Goal: Task Accomplishment & Management: Manage account settings

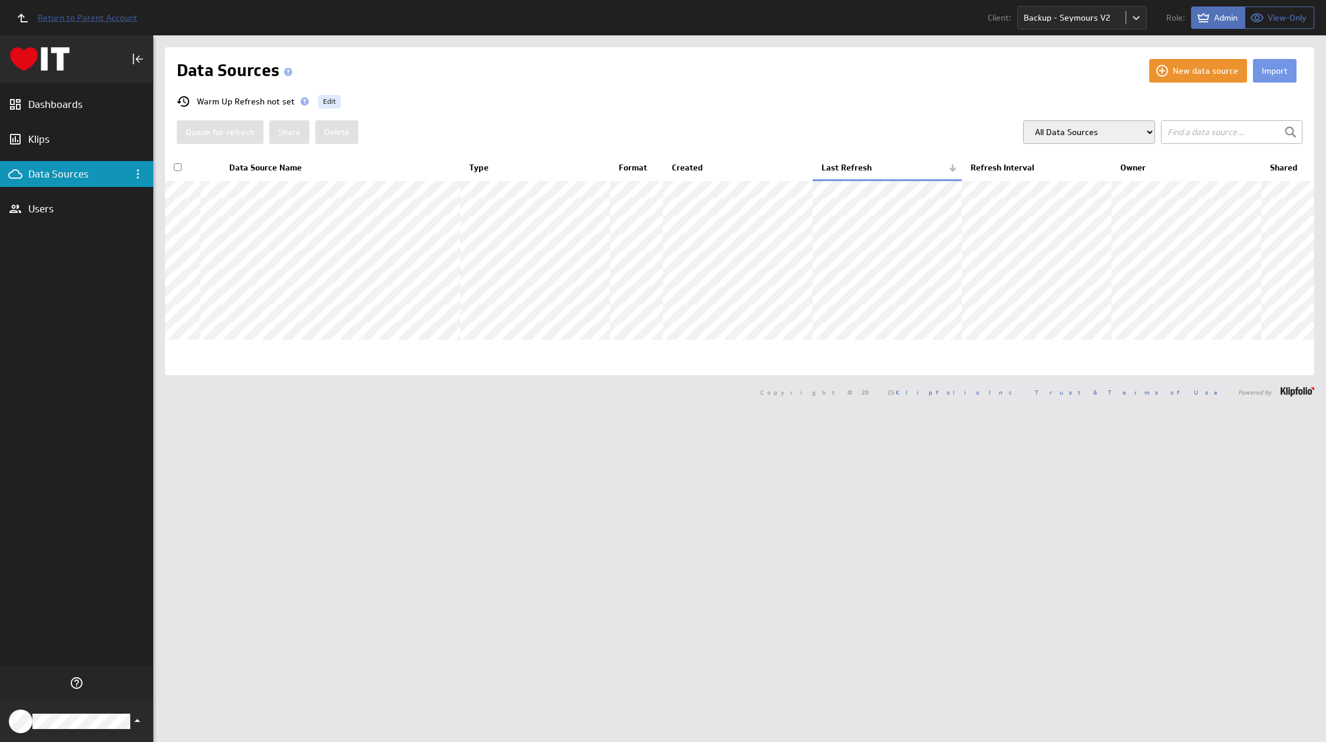
click at [113, 14] on span "Return to Parent Account" at bounding box center [88, 18] width 100 height 8
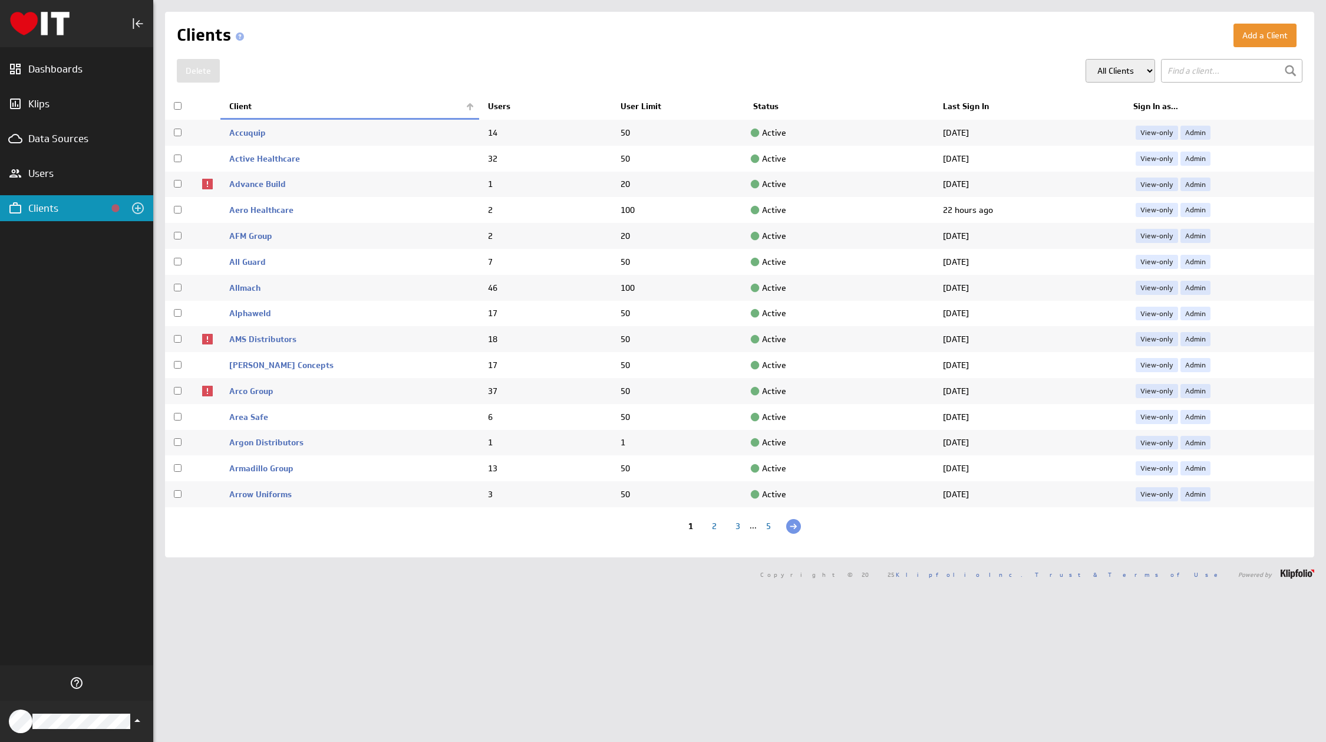
click at [763, 524] on div "5" at bounding box center [769, 527] width 24 height 11
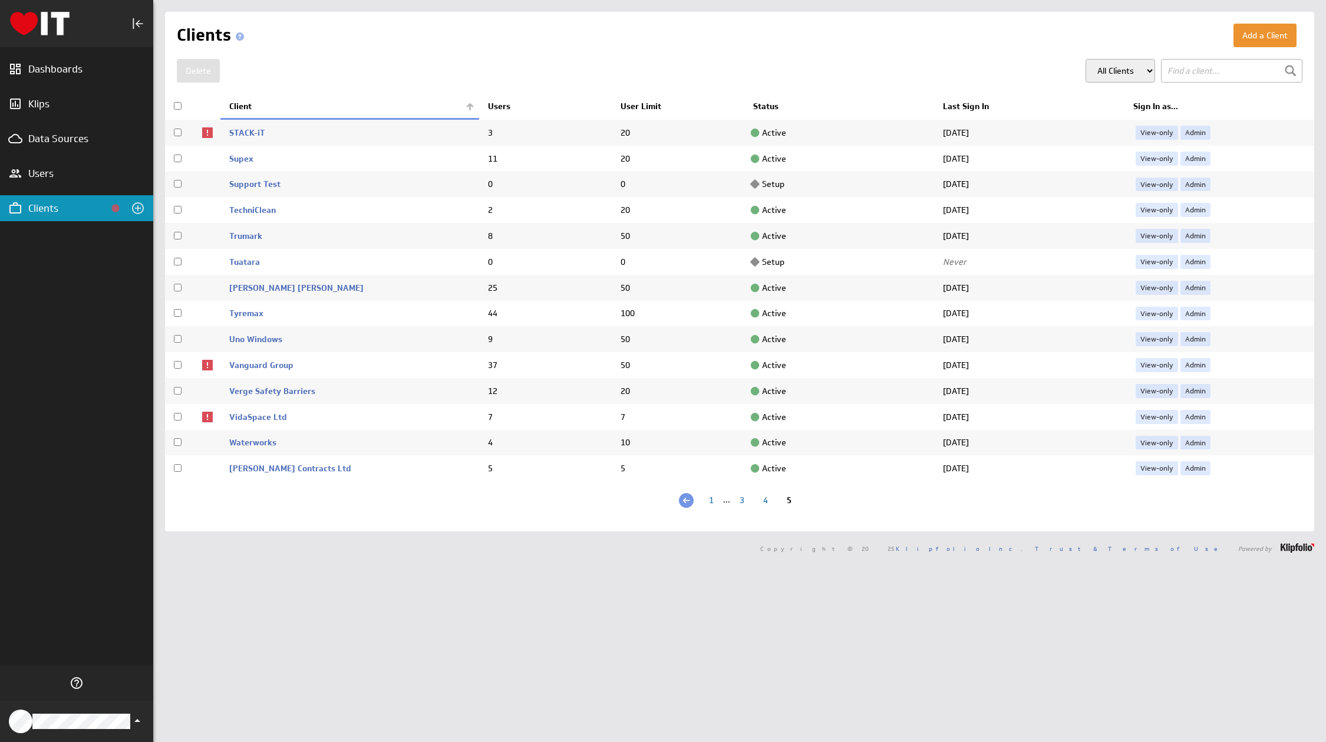
click at [759, 499] on div "4" at bounding box center [766, 501] width 24 height 11
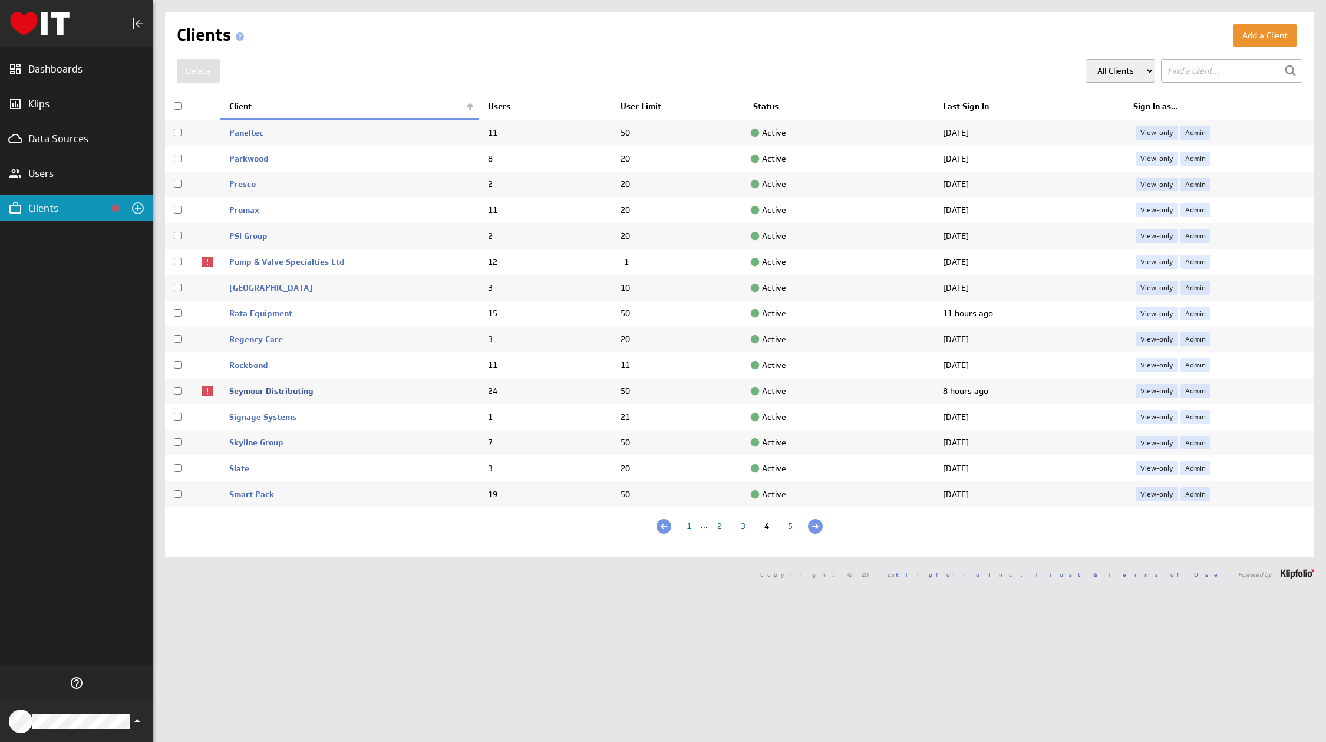
click at [267, 389] on link "Seymour Distributing" at bounding box center [271, 391] width 84 height 11
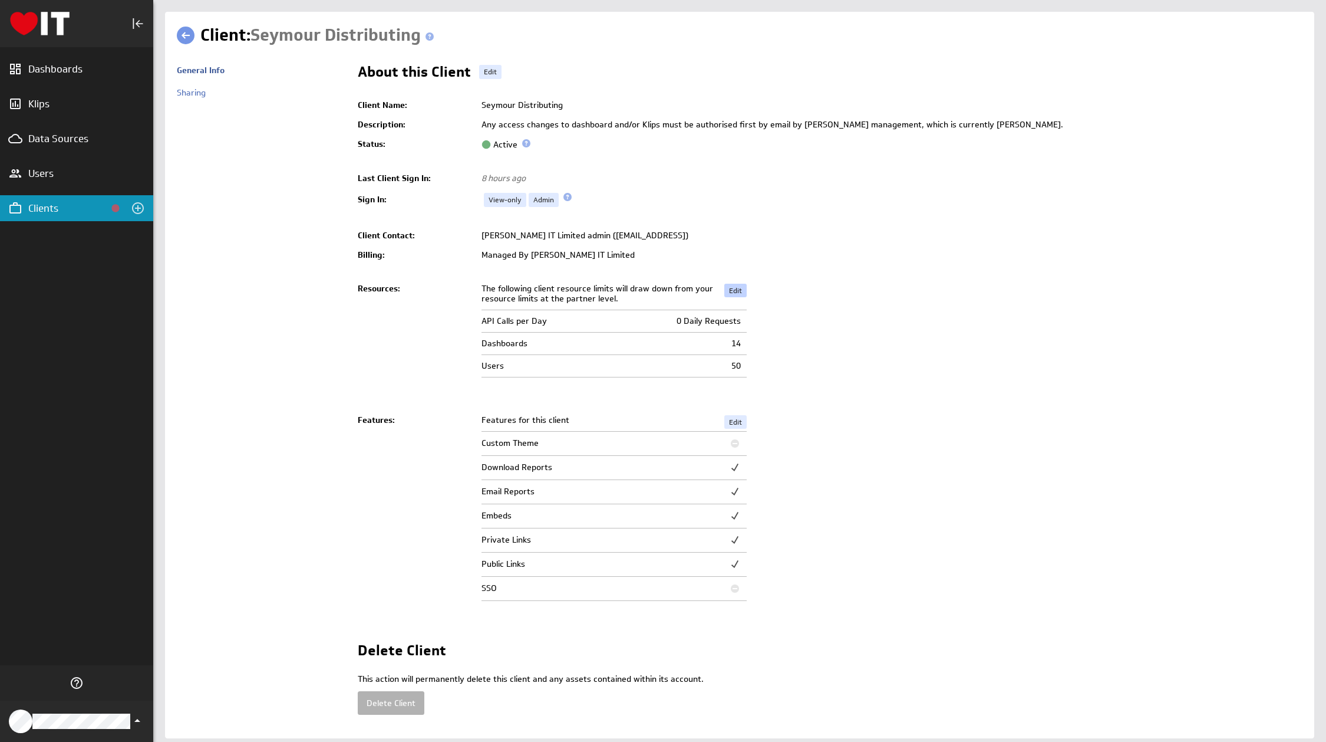
click at [732, 288] on link "Edit" at bounding box center [735, 291] width 22 height 14
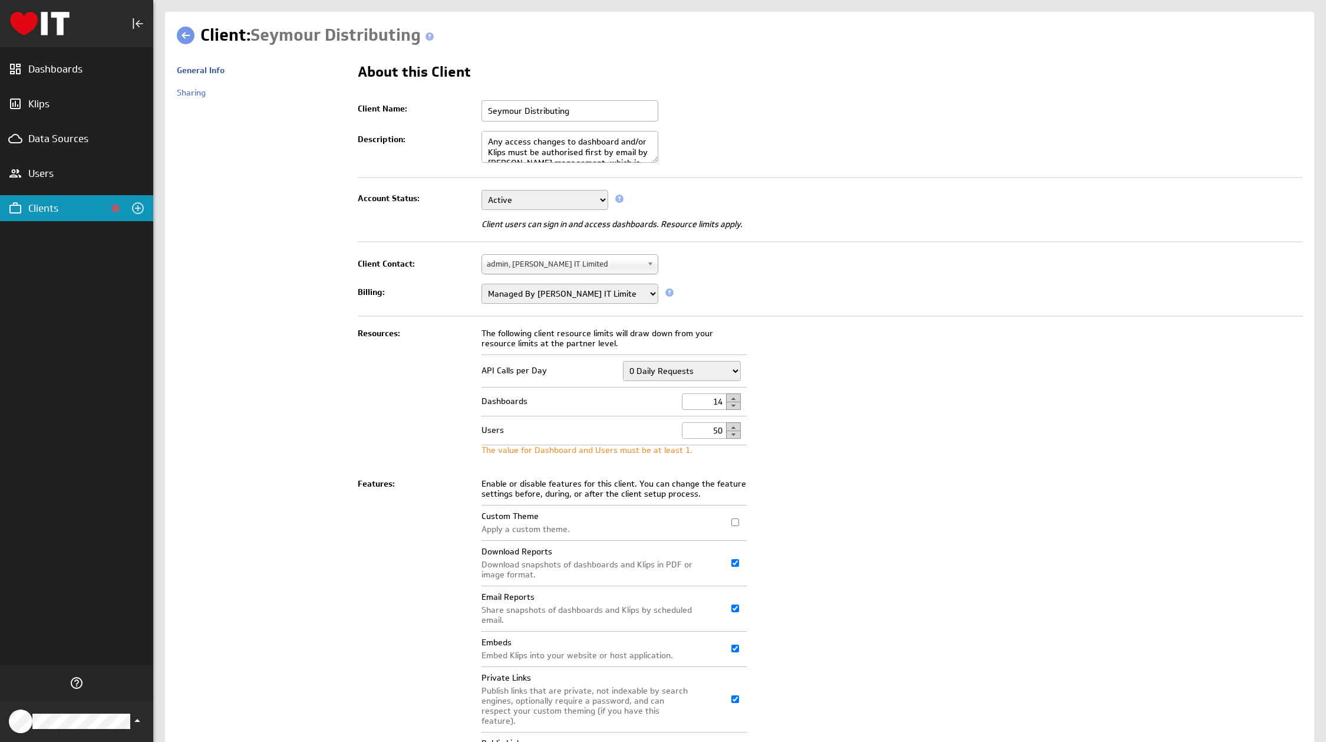
click at [730, 397] on button "button" at bounding box center [733, 397] width 15 height 9
type input "15"
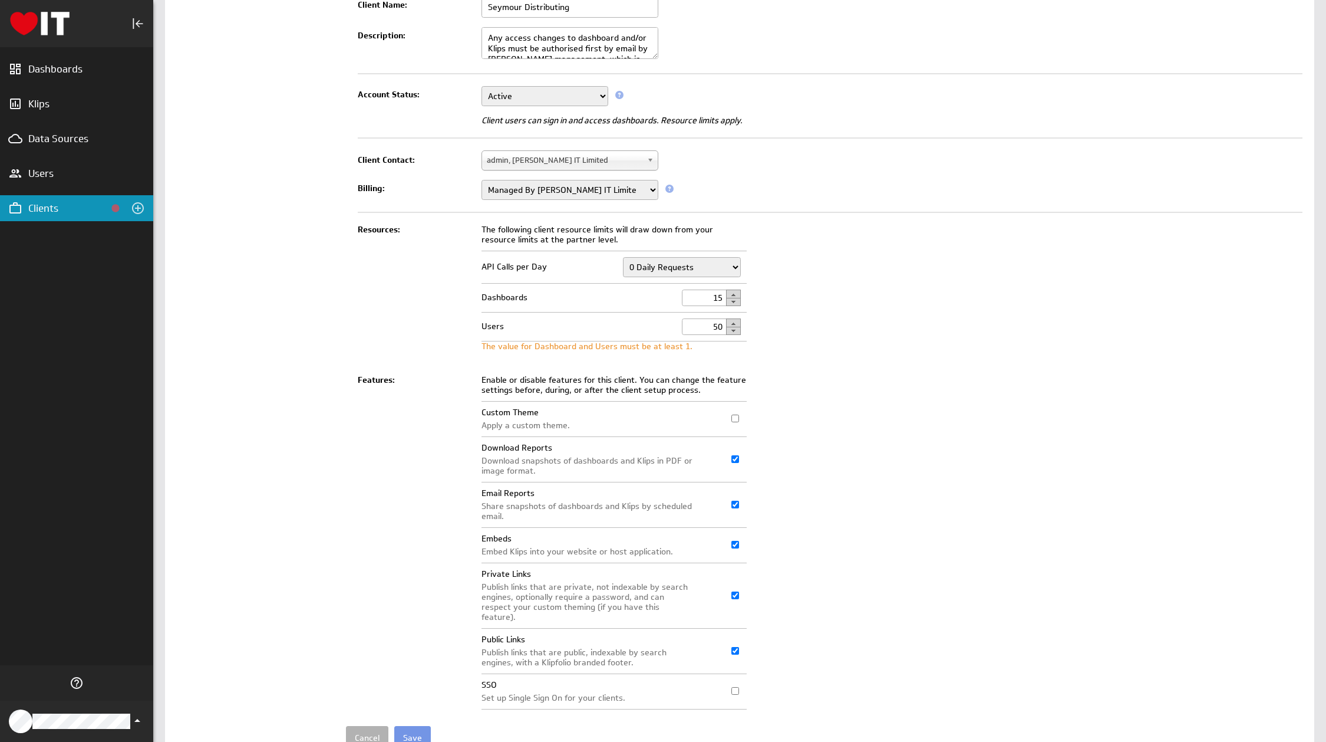
scroll to position [144, 0]
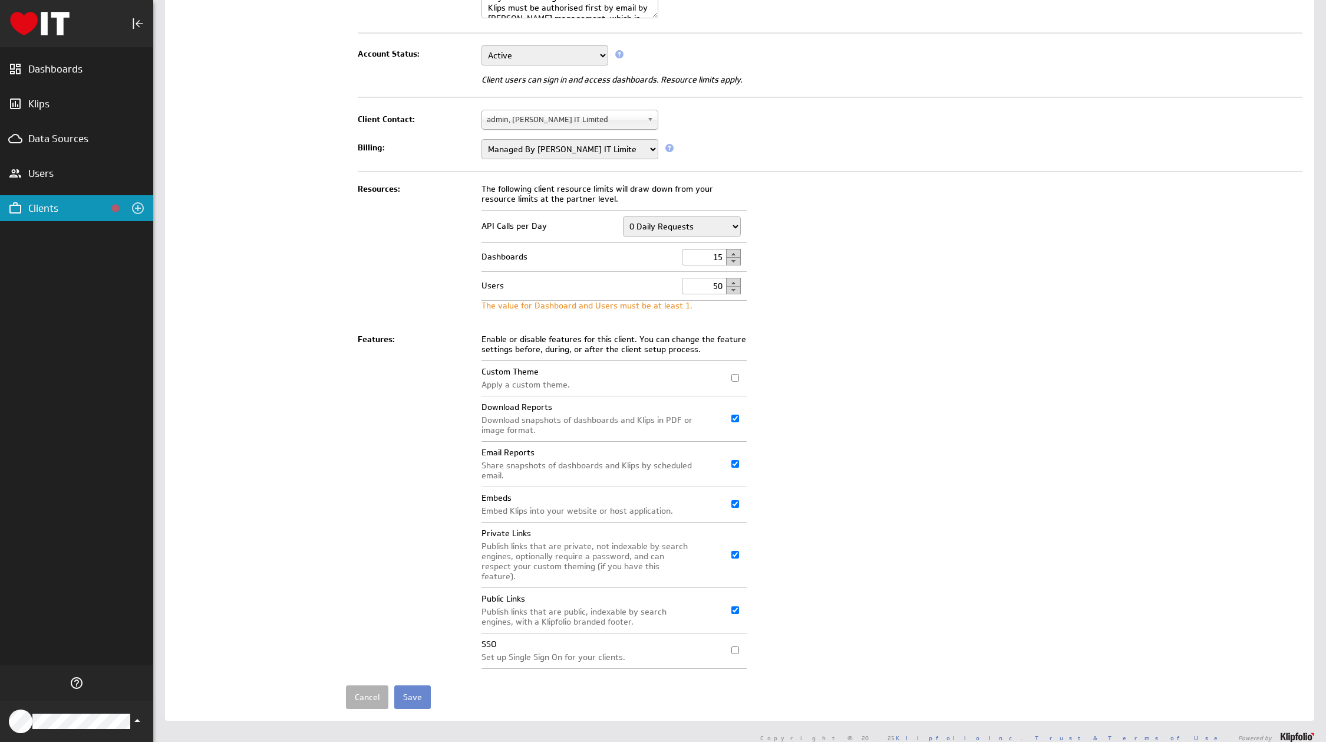
click at [405, 685] on input "Save" at bounding box center [412, 697] width 37 height 24
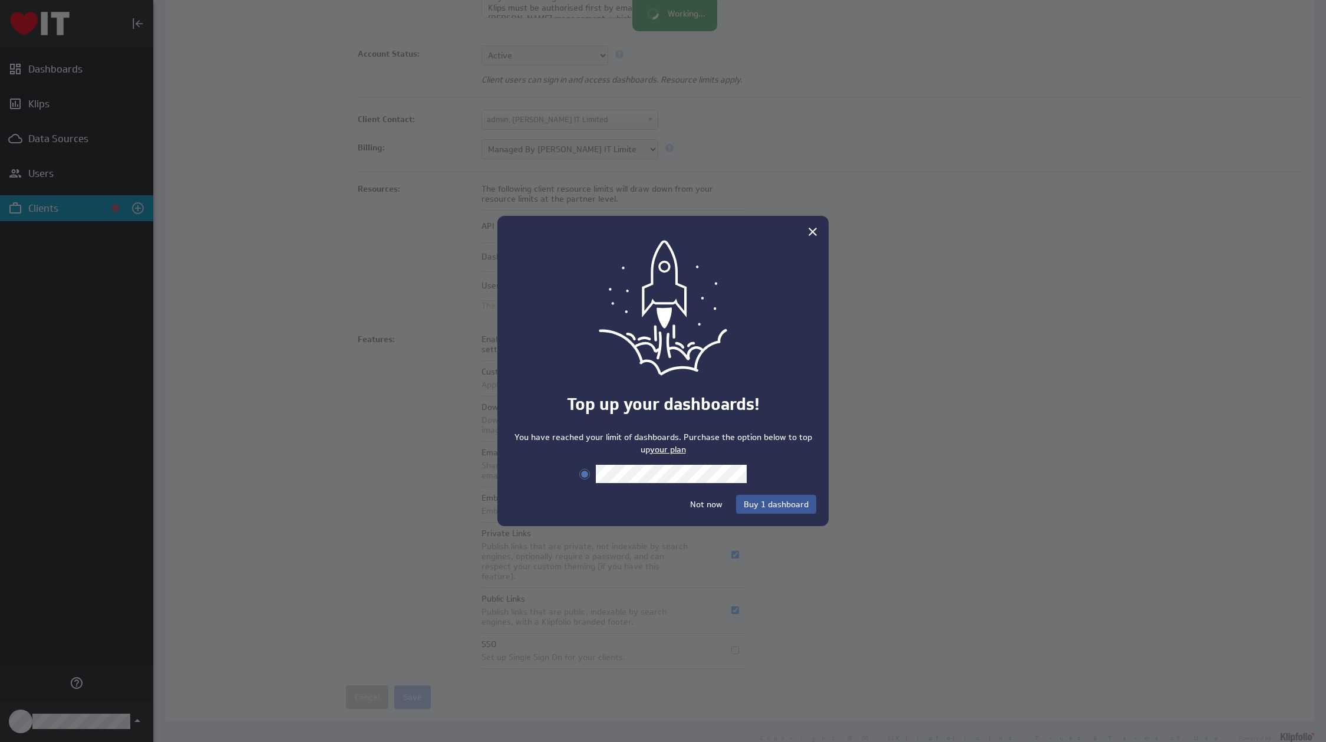
click at [775, 502] on span "Buy 1 dashboard" at bounding box center [776, 504] width 65 height 11
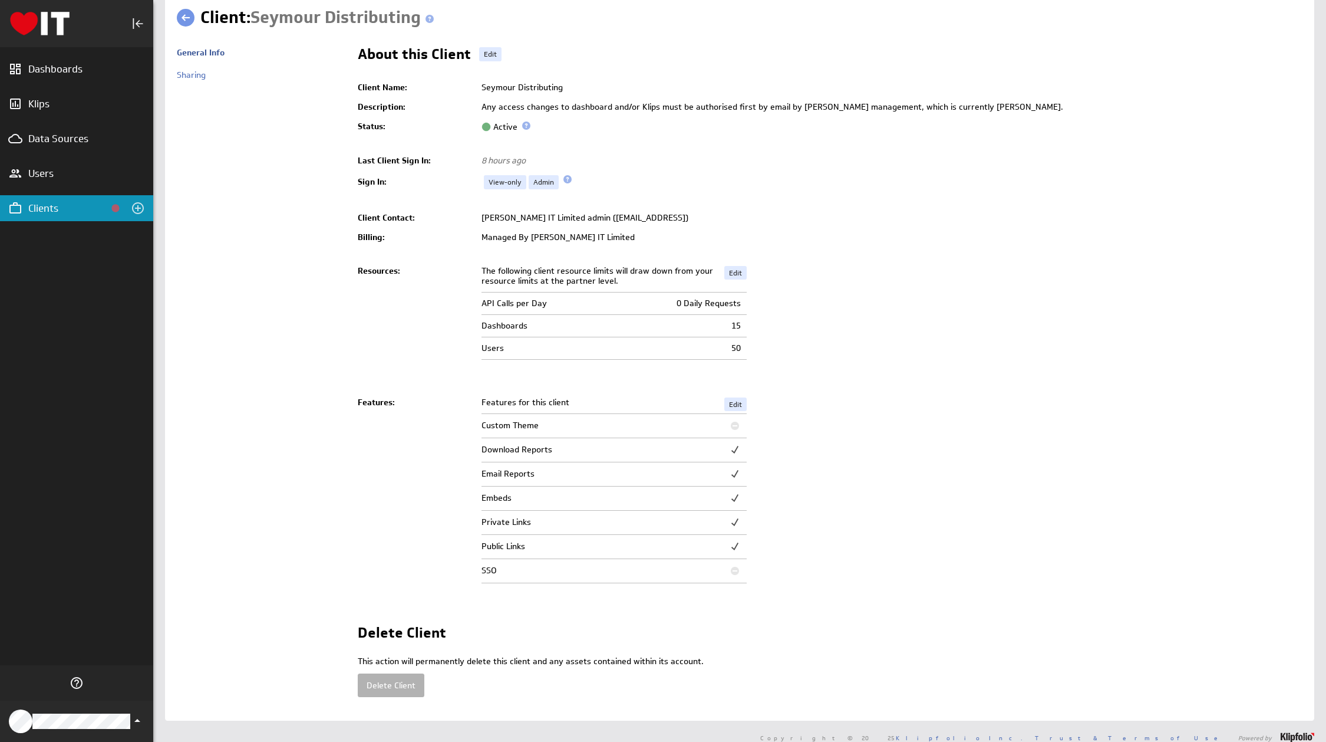
scroll to position [27, 0]
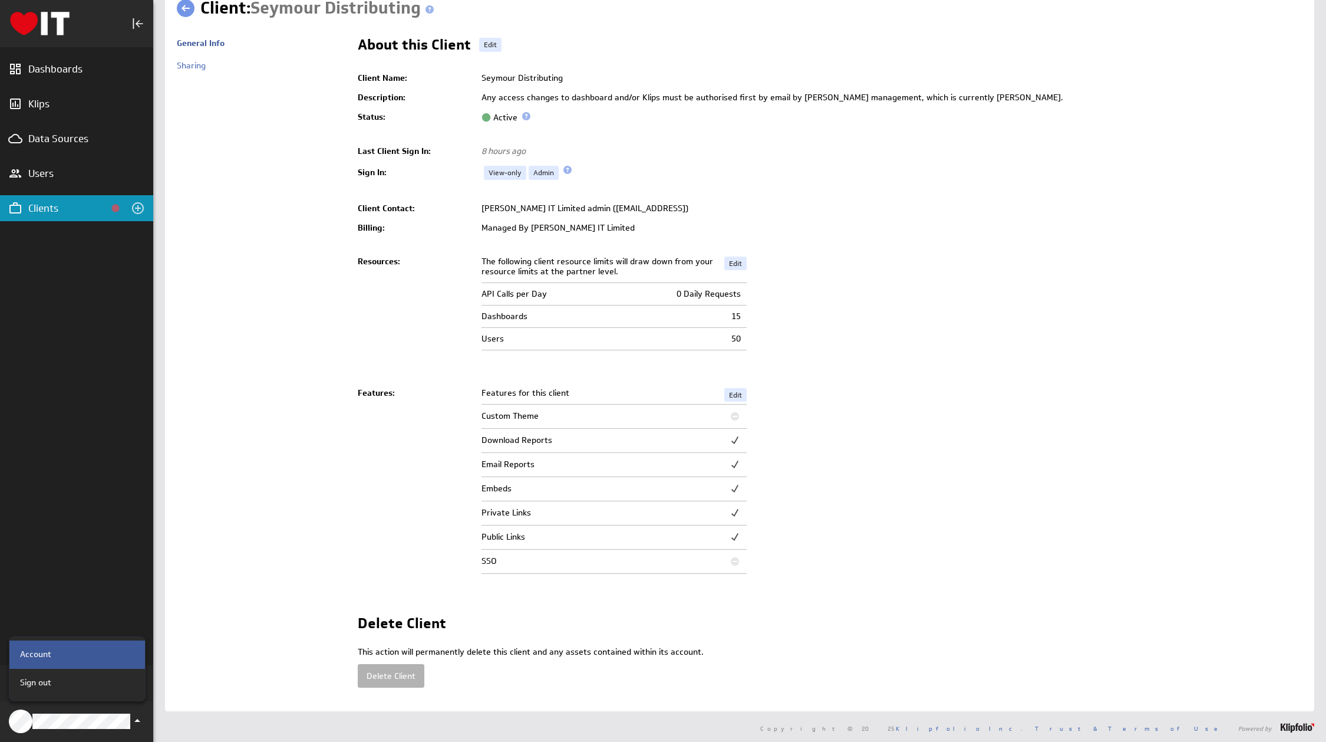
click at [58, 654] on div "Account" at bounding box center [75, 654] width 120 height 12
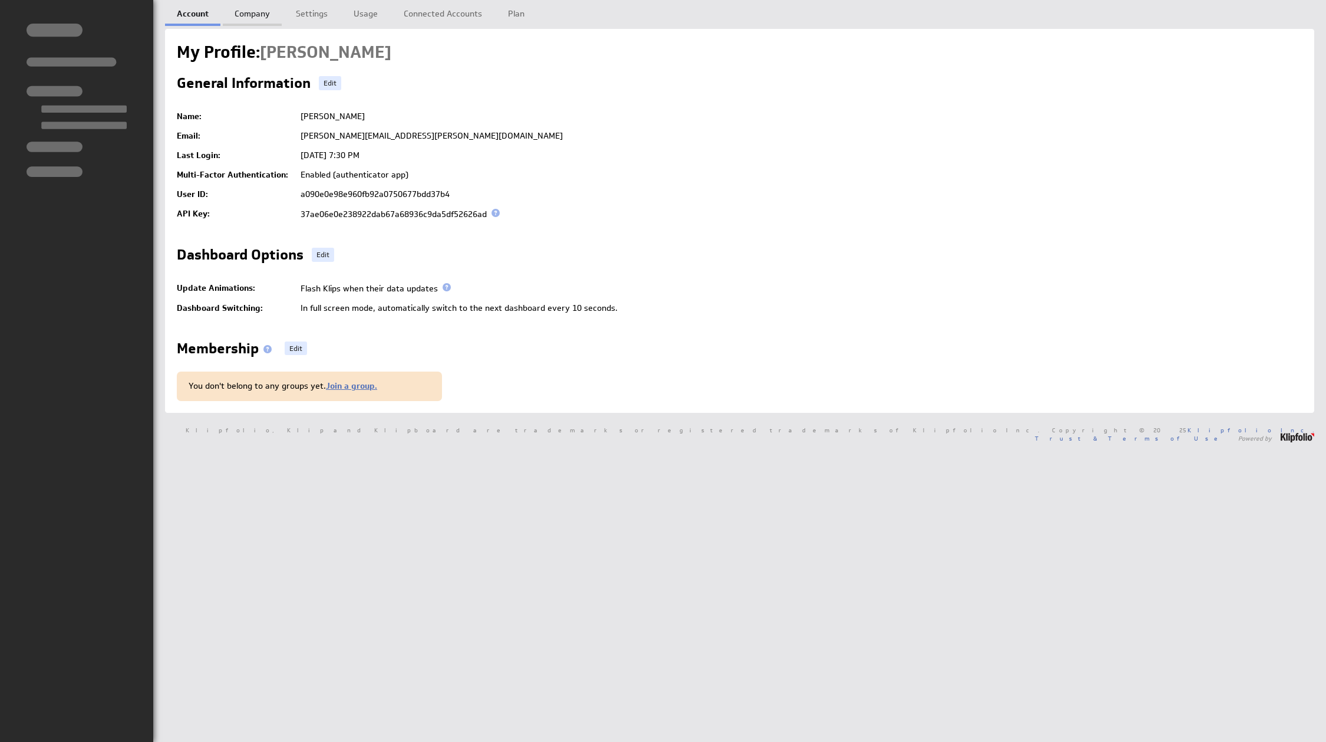
click at [248, 14] on link "Company" at bounding box center [252, 12] width 59 height 24
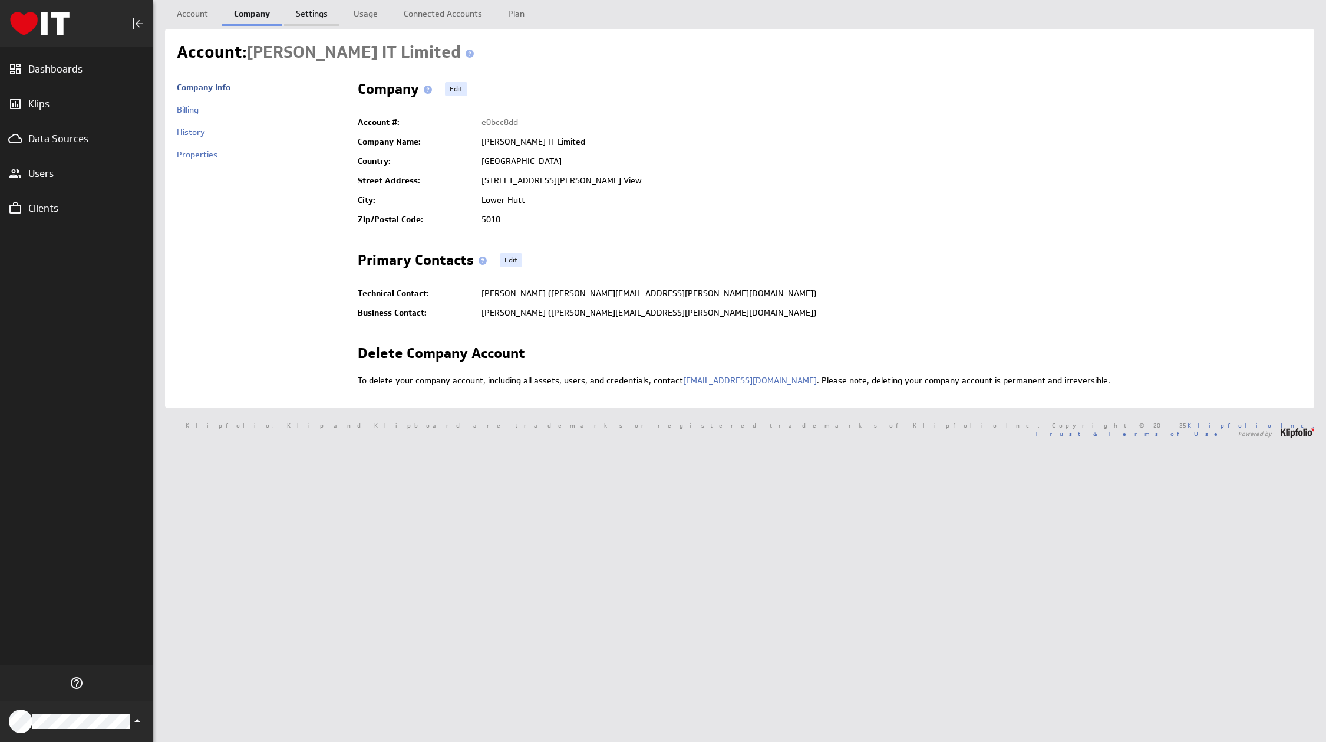
click at [322, 14] on link "Settings" at bounding box center [311, 12] width 55 height 24
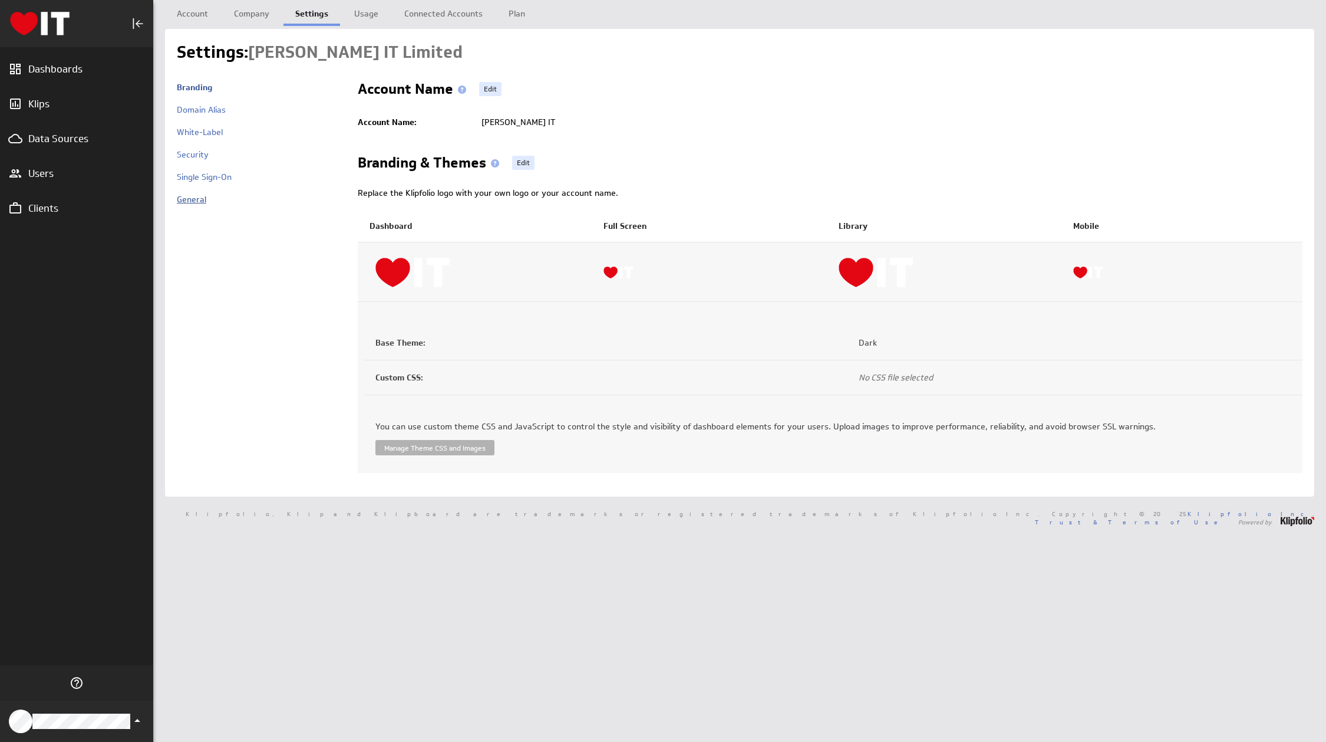
click at [193, 199] on link "General" at bounding box center [191, 199] width 29 height 11
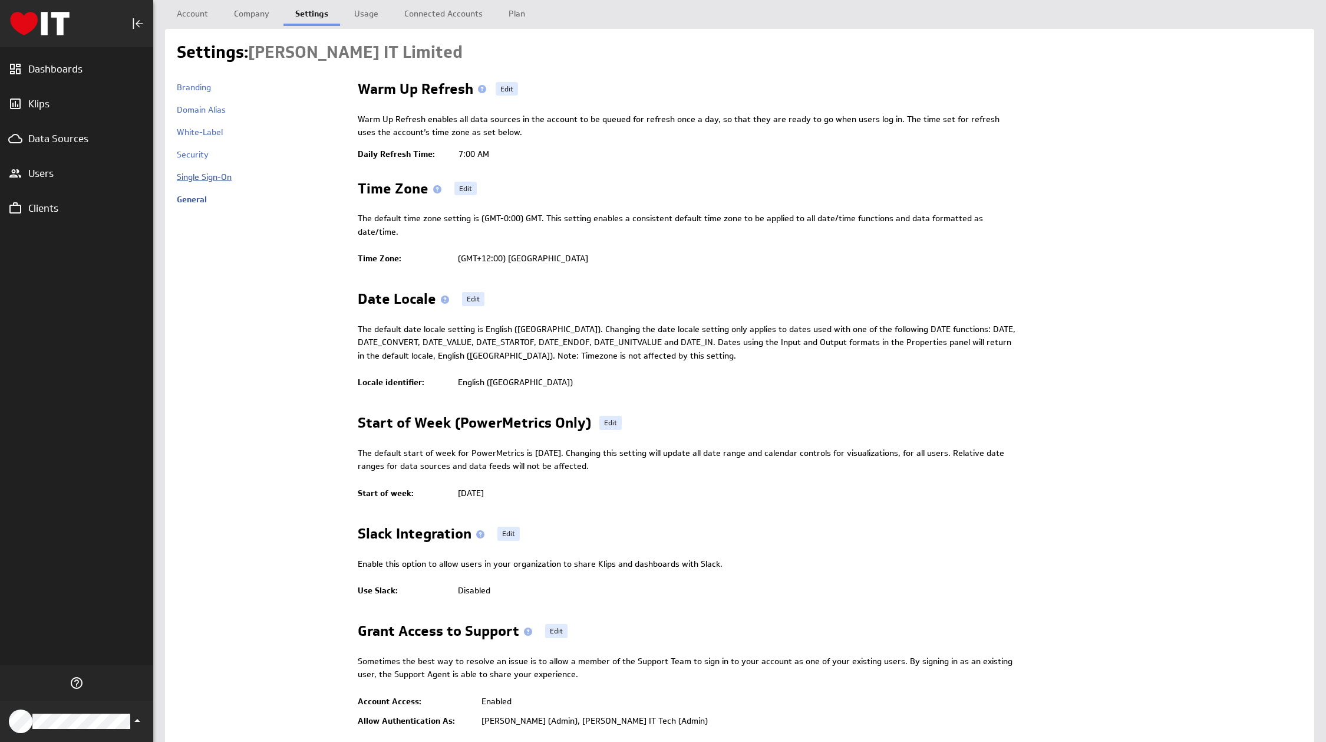
click at [195, 174] on link "Single Sign-On" at bounding box center [204, 177] width 55 height 11
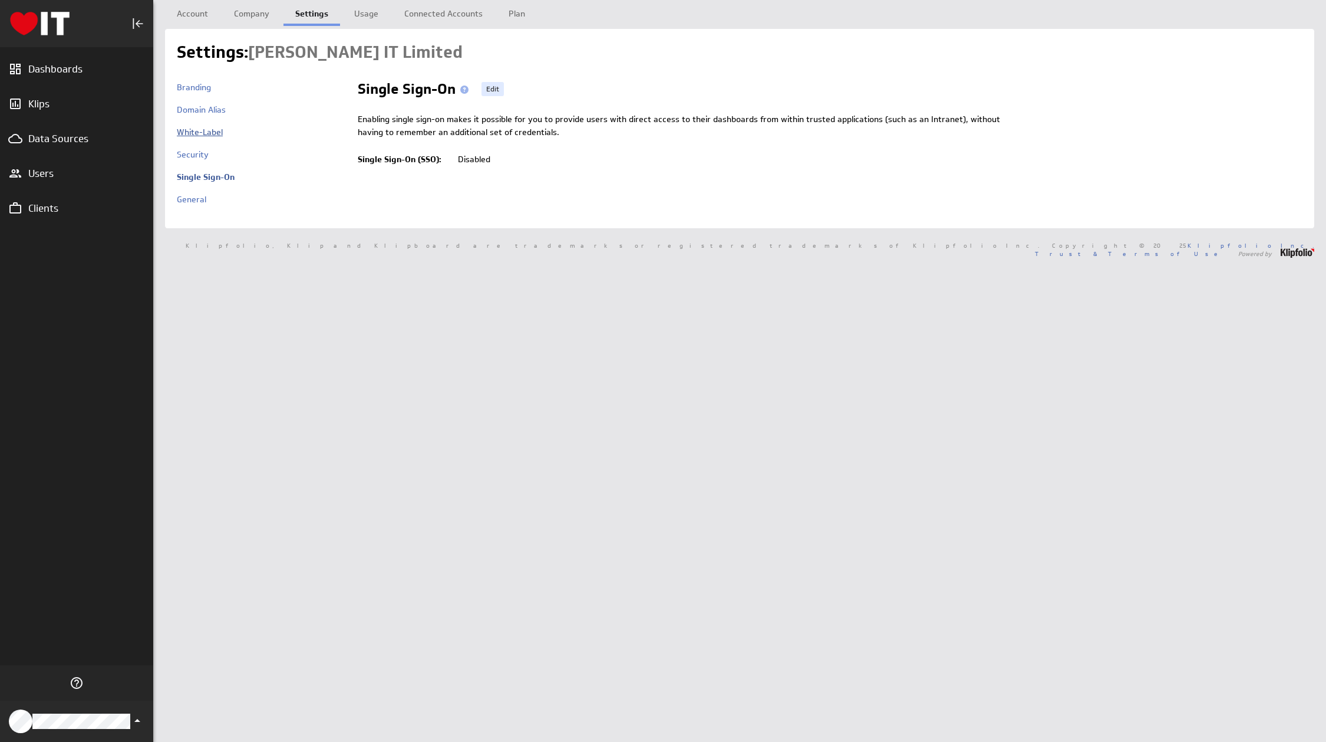
click at [198, 131] on link "White-Label" at bounding box center [200, 132] width 46 height 11
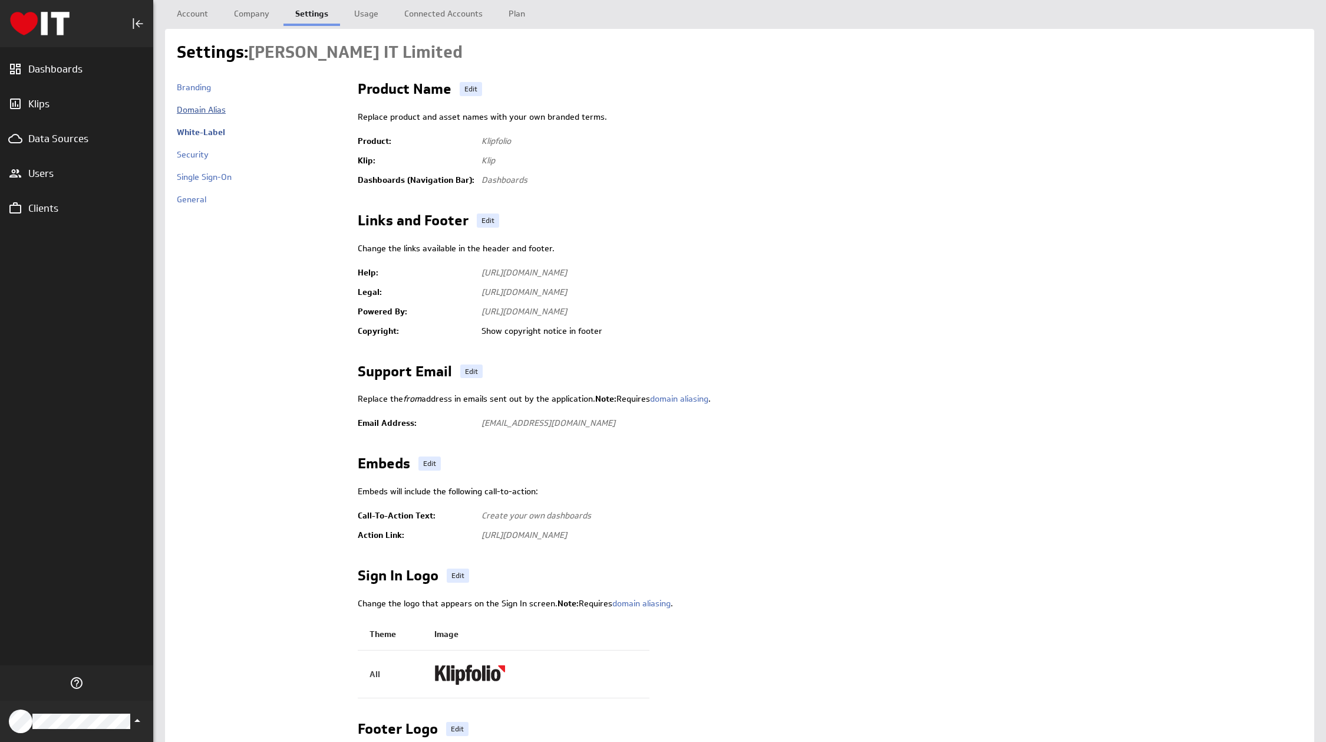
click at [202, 110] on link "Domain Alias" at bounding box center [201, 109] width 49 height 11
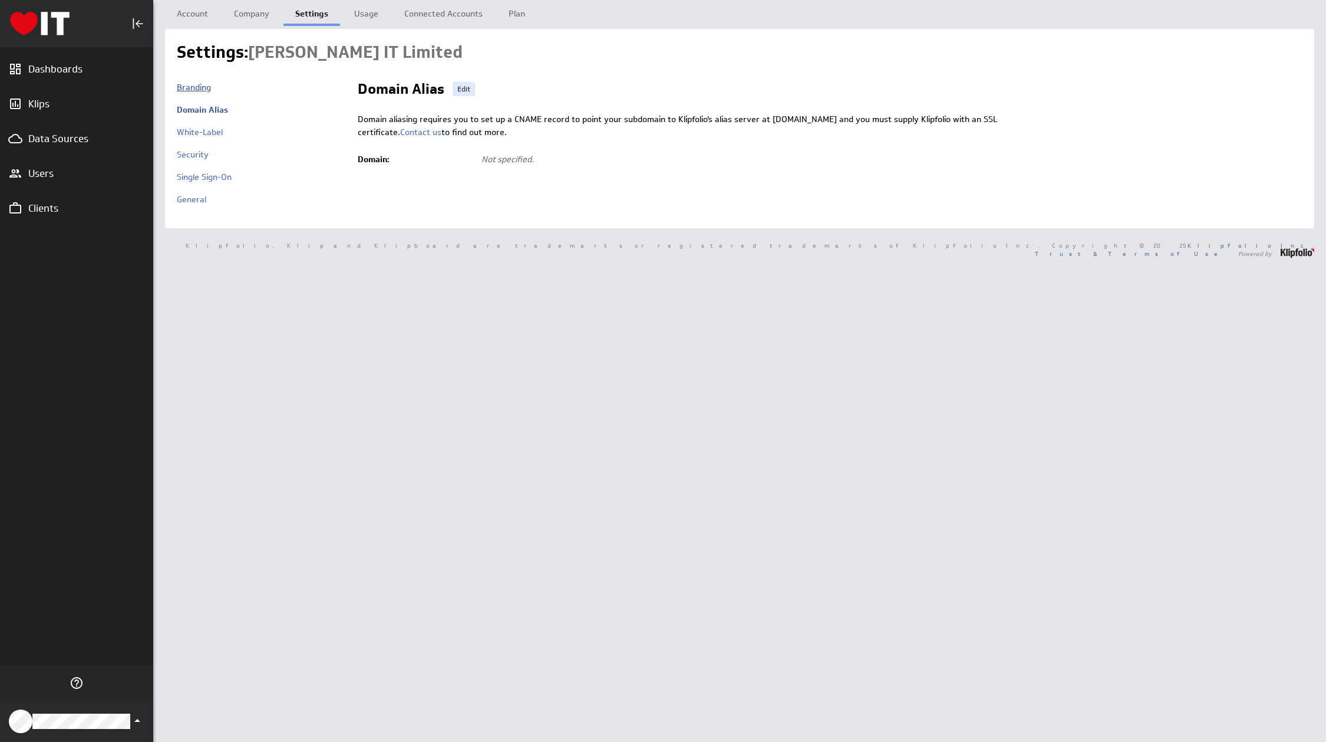
click at [198, 85] on link "Branding" at bounding box center [194, 87] width 34 height 11
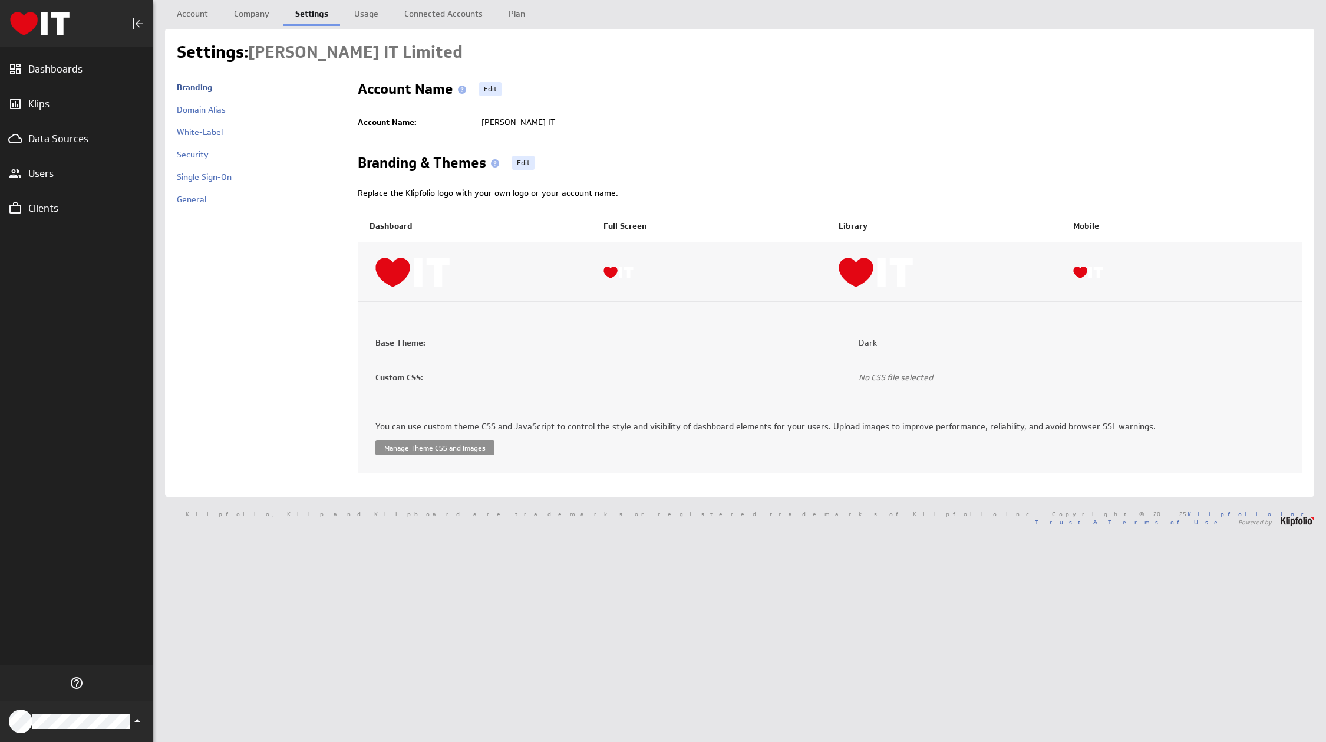
click at [458, 443] on button "Manage Theme CSS and Images" at bounding box center [434, 447] width 119 height 15
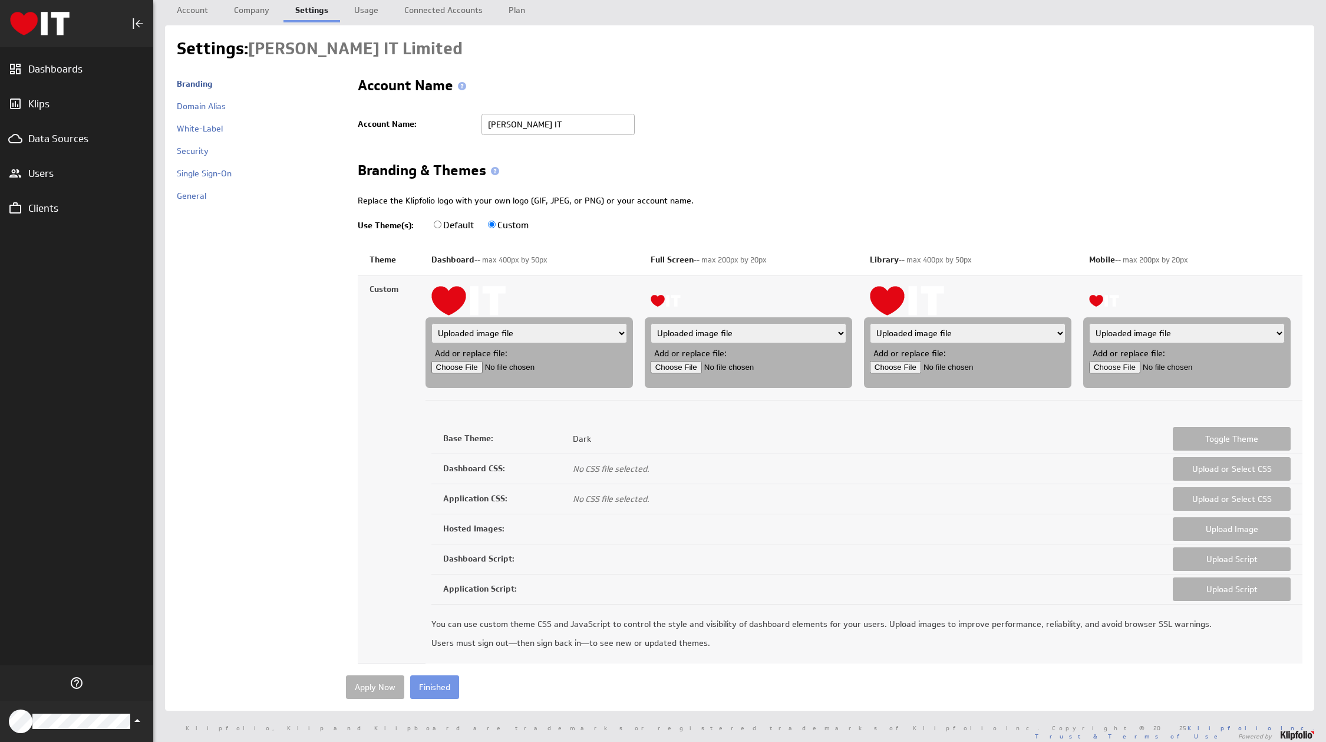
scroll to position [4, 0]
click at [1198, 523] on button "Upload Image" at bounding box center [1232, 529] width 118 height 24
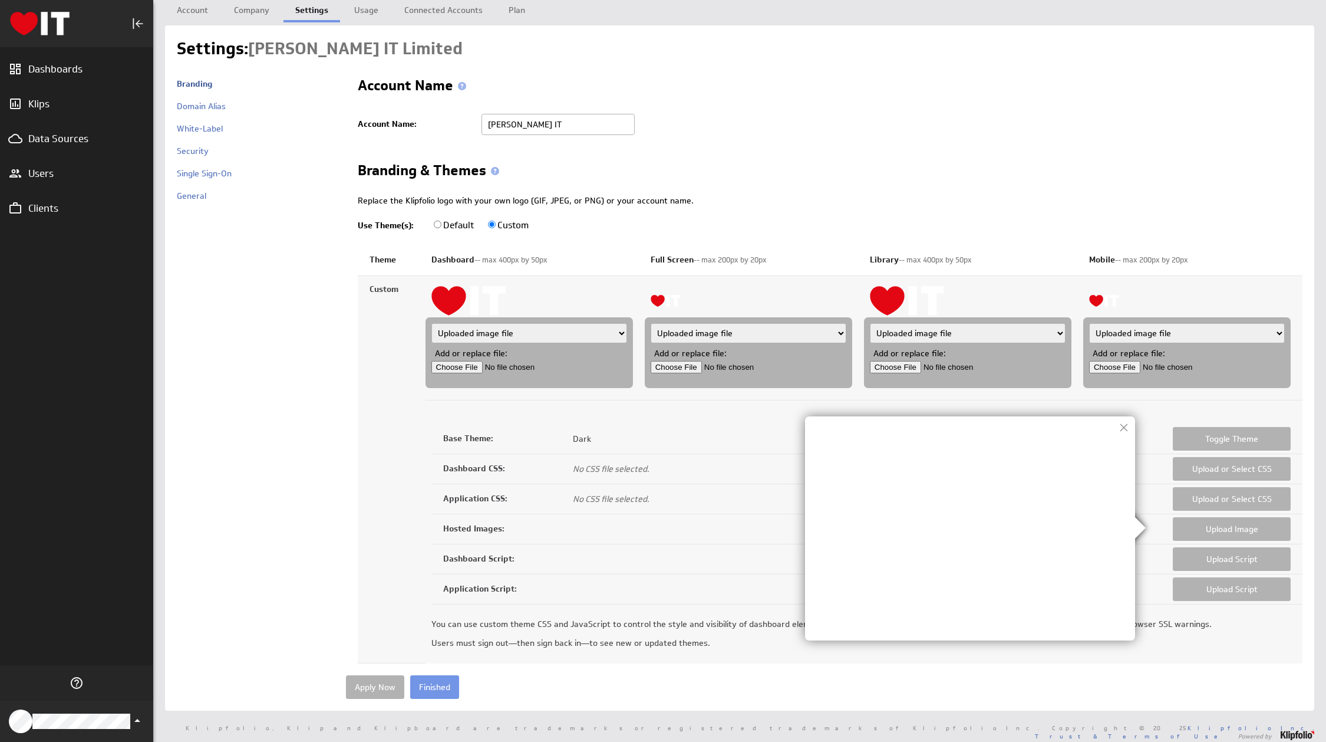
scroll to position [0, 0]
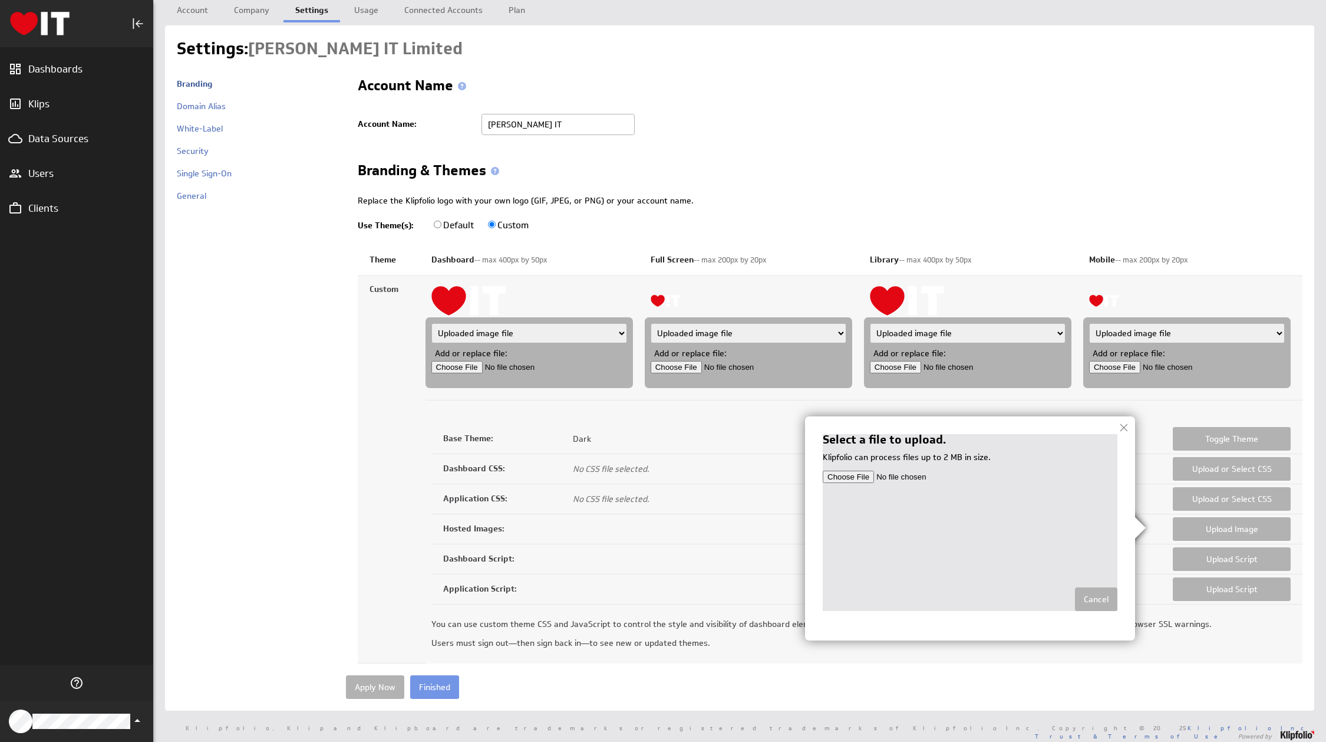
click at [860, 472] on input "file" at bounding box center [970, 476] width 295 height 12
type input "C:\fakepath\bunnings.png"
click at [1095, 596] on input "Finished" at bounding box center [1093, 599] width 49 height 24
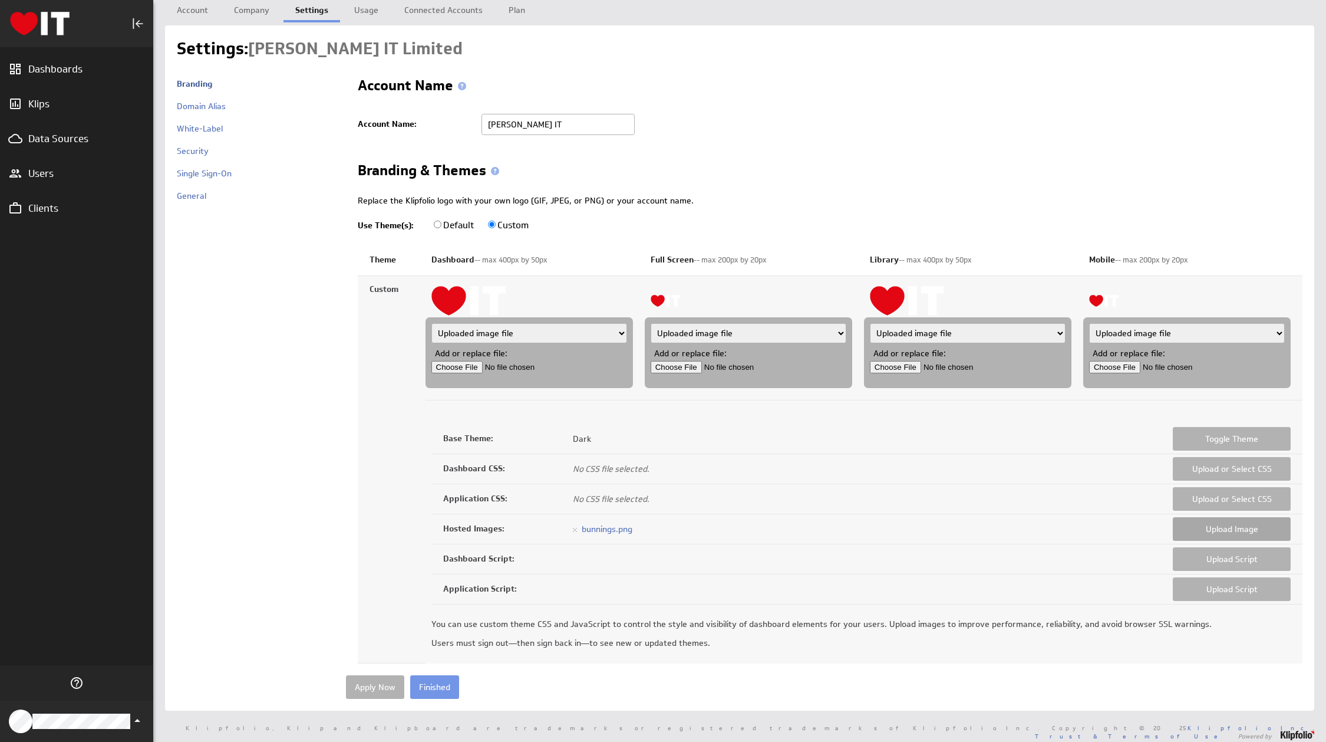
click at [1198, 523] on button "Upload Image" at bounding box center [1232, 529] width 118 height 24
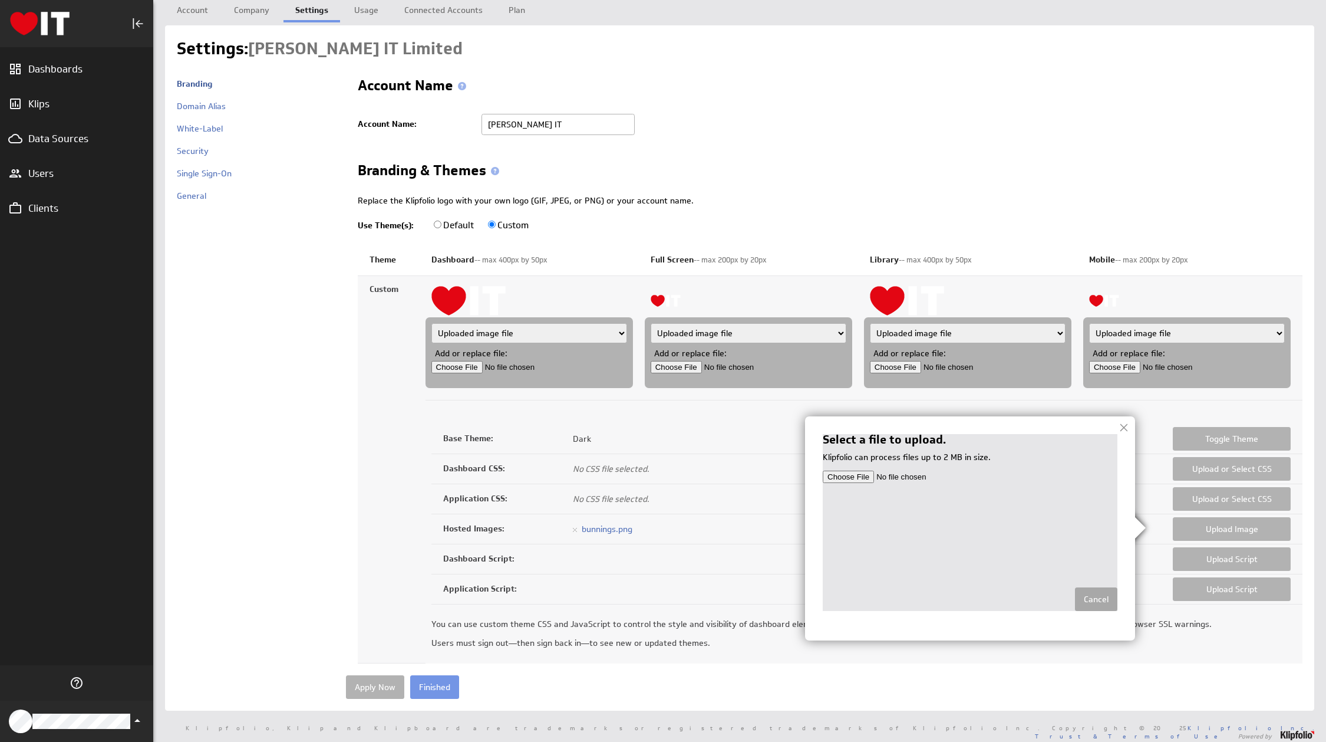
click at [1095, 598] on link "Cancel" at bounding box center [1096, 599] width 42 height 24
click at [282, 454] on img at bounding box center [663, 371] width 1326 height 742
